Goal: Task Accomplishment & Management: Complete application form

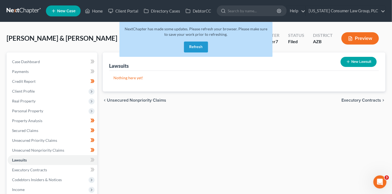
drag, startPoint x: 196, startPoint y: 48, endPoint x: 177, endPoint y: 44, distance: 19.2
click at [195, 48] on button "Refresh" at bounding box center [196, 47] width 24 height 11
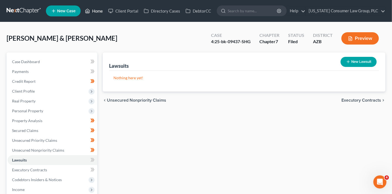
click at [101, 11] on link "Home" at bounding box center [93, 11] width 23 height 10
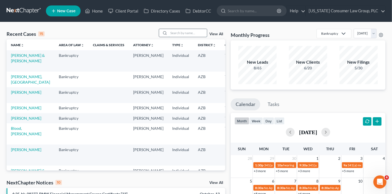
click at [191, 34] on input "search" at bounding box center [188, 33] width 38 height 8
click at [181, 32] on input "search" at bounding box center [188, 33] width 38 height 8
type input "ray"
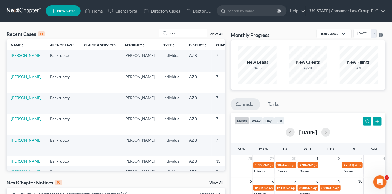
click at [17, 58] on link "[PERSON_NAME]" at bounding box center [26, 55] width 30 height 5
select select "1"
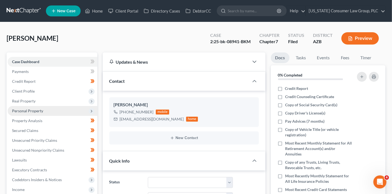
click at [33, 111] on span "Personal Property" at bounding box center [27, 111] width 31 height 5
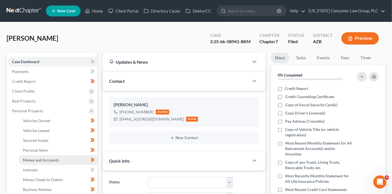
click at [57, 159] on span "Money and Accounts" at bounding box center [41, 160] width 36 height 5
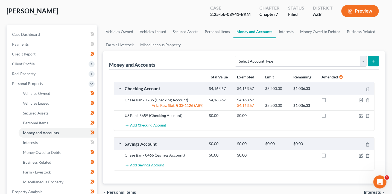
scroll to position [30, 0]
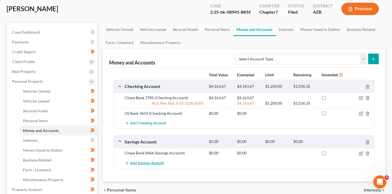
click at [146, 162] on span "Add Savings Account" at bounding box center [147, 163] width 34 height 4
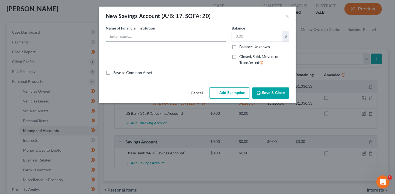
click at [114, 39] on input "text" at bounding box center [166, 36] width 120 height 10
type input "America First Credit Union 7432"
click at [267, 42] on div "$ Balance Unknown" at bounding box center [261, 40] width 58 height 19
click at [262, 37] on input "text" at bounding box center [257, 36] width 51 height 10
type input "493.71"
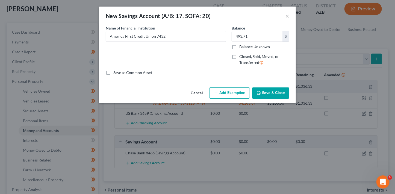
click at [280, 95] on button "Save & Close" at bounding box center [270, 92] width 37 height 11
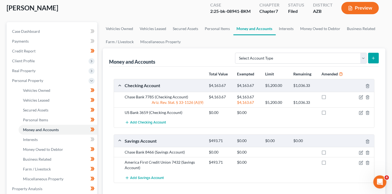
scroll to position [34, 0]
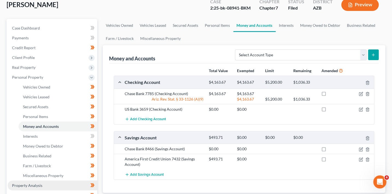
drag, startPoint x: 57, startPoint y: 183, endPoint x: 60, endPoint y: 183, distance: 3.0
click at [56, 183] on link "Property Analysis" at bounding box center [53, 186] width 90 height 10
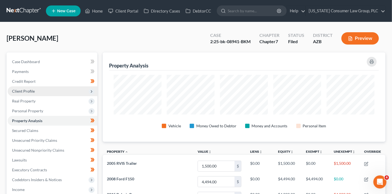
click at [32, 90] on span "Client Profile" at bounding box center [23, 91] width 23 height 5
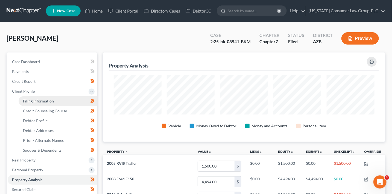
click at [39, 99] on span "Filing Information" at bounding box center [38, 101] width 31 height 5
select select "1"
select select "0"
select select "3"
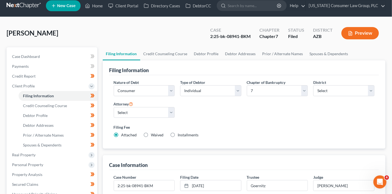
scroll to position [5, 0]
